Goal: Task Accomplishment & Management: Use online tool/utility

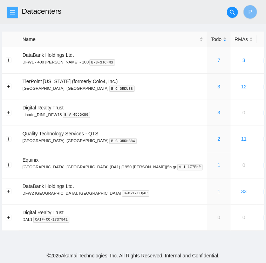
click at [15, 13] on icon "menu" at bounding box center [13, 12] width 6 height 6
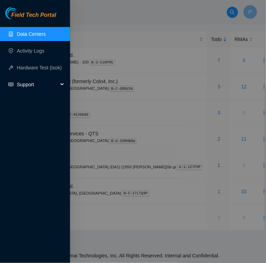
click at [36, 85] on span "Support" at bounding box center [37, 84] width 41 height 14
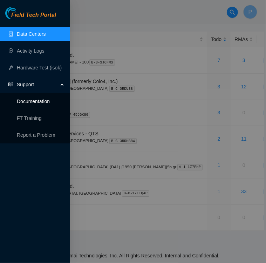
click at [39, 102] on link "Documentation" at bounding box center [33, 101] width 33 height 6
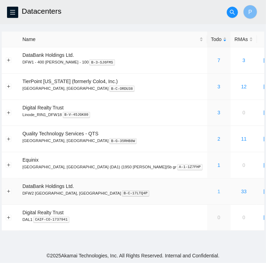
click at [217, 192] on link "1" at bounding box center [218, 191] width 3 height 6
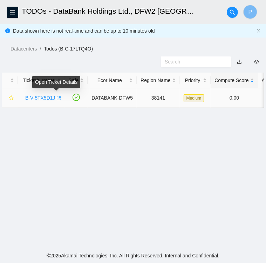
click at [56, 98] on icon "button" at bounding box center [58, 98] width 5 height 5
click at [41, 98] on link "B-V-5TX5D1J" at bounding box center [40, 98] width 30 height 6
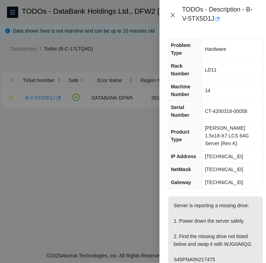
click at [173, 16] on icon "close" at bounding box center [173, 15] width 6 height 6
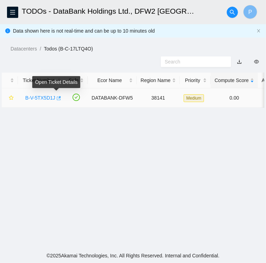
click at [57, 100] on icon "button" at bounding box center [59, 98] width 4 height 4
click at [41, 98] on link "B-V-5TX5D1J" at bounding box center [40, 98] width 30 height 6
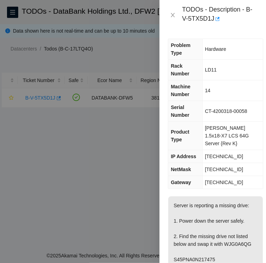
click at [115, 53] on div at bounding box center [133, 131] width 266 height 263
click at [173, 18] on icon "close" at bounding box center [173, 15] width 6 height 6
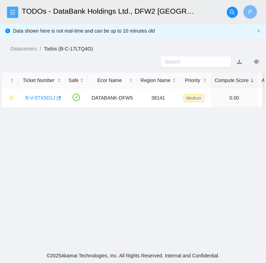
click at [12, 10] on icon "menu" at bounding box center [12, 12] width 5 height 5
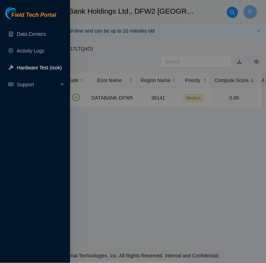
click at [19, 70] on link "Hardware Test (isok)" at bounding box center [39, 68] width 45 height 6
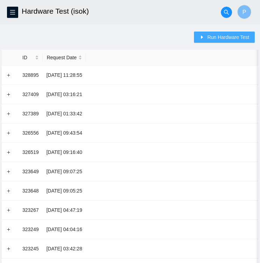
click at [215, 34] on span "Run Hardware Test" at bounding box center [229, 37] width 42 height 8
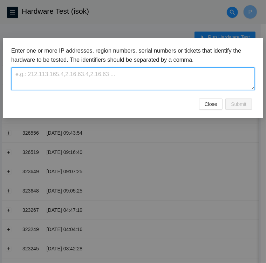
click at [60, 77] on textarea at bounding box center [132, 78] width 243 height 23
type textarea "23.202.49.225"
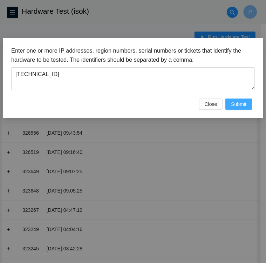
click at [235, 102] on span "Submit" at bounding box center [238, 104] width 15 height 8
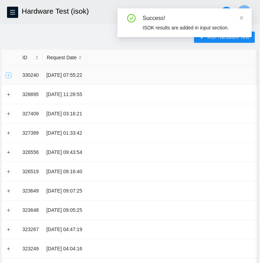
click at [10, 77] on button "Expand row" at bounding box center [9, 75] width 6 height 6
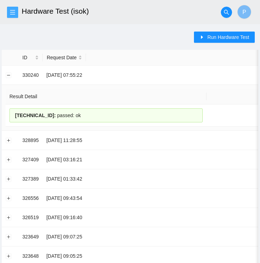
click at [14, 11] on icon "menu" at bounding box center [13, 12] width 6 height 6
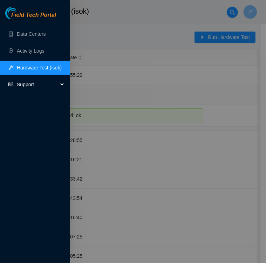
click at [22, 86] on span "Support" at bounding box center [37, 84] width 41 height 14
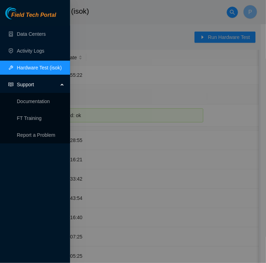
click at [130, 23] on div at bounding box center [133, 131] width 266 height 263
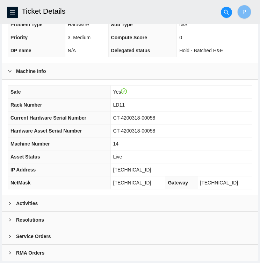
scroll to position [175, 0]
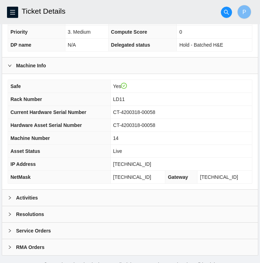
click at [24, 195] on b "Activities" at bounding box center [27, 198] width 22 height 8
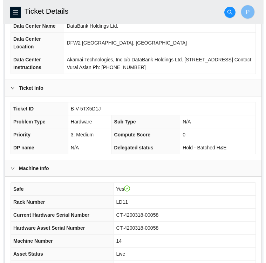
scroll to position [33, 0]
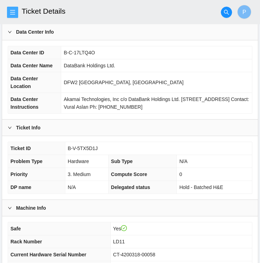
click at [11, 13] on icon "menu" at bounding box center [13, 12] width 6 height 6
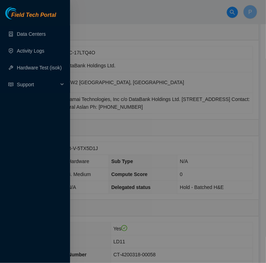
click at [211, 41] on div at bounding box center [133, 131] width 266 height 263
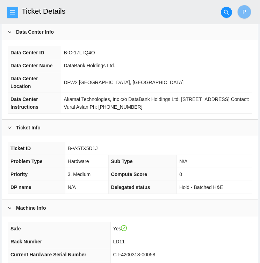
click at [14, 14] on icon "menu" at bounding box center [13, 12] width 6 height 6
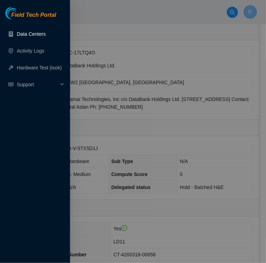
click at [27, 34] on link "Data Centers" at bounding box center [31, 34] width 29 height 6
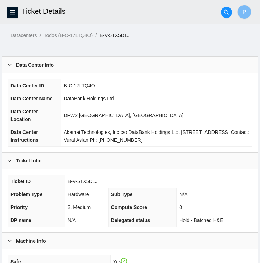
click at [57, 100] on th "Data Center Name" at bounding box center [34, 98] width 53 height 13
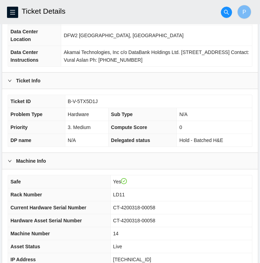
scroll to position [182, 0]
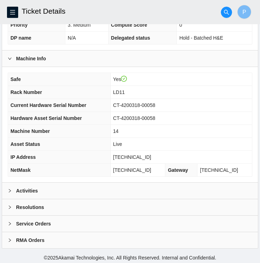
click at [11, 203] on div at bounding box center [12, 207] width 8 height 8
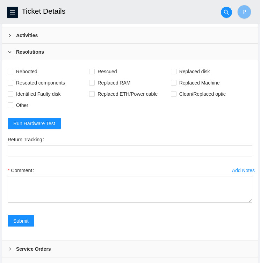
scroll to position [337, 0]
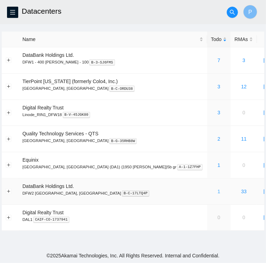
click at [217, 192] on link "1" at bounding box center [218, 191] width 3 height 6
